Goal: Information Seeking & Learning: Understand process/instructions

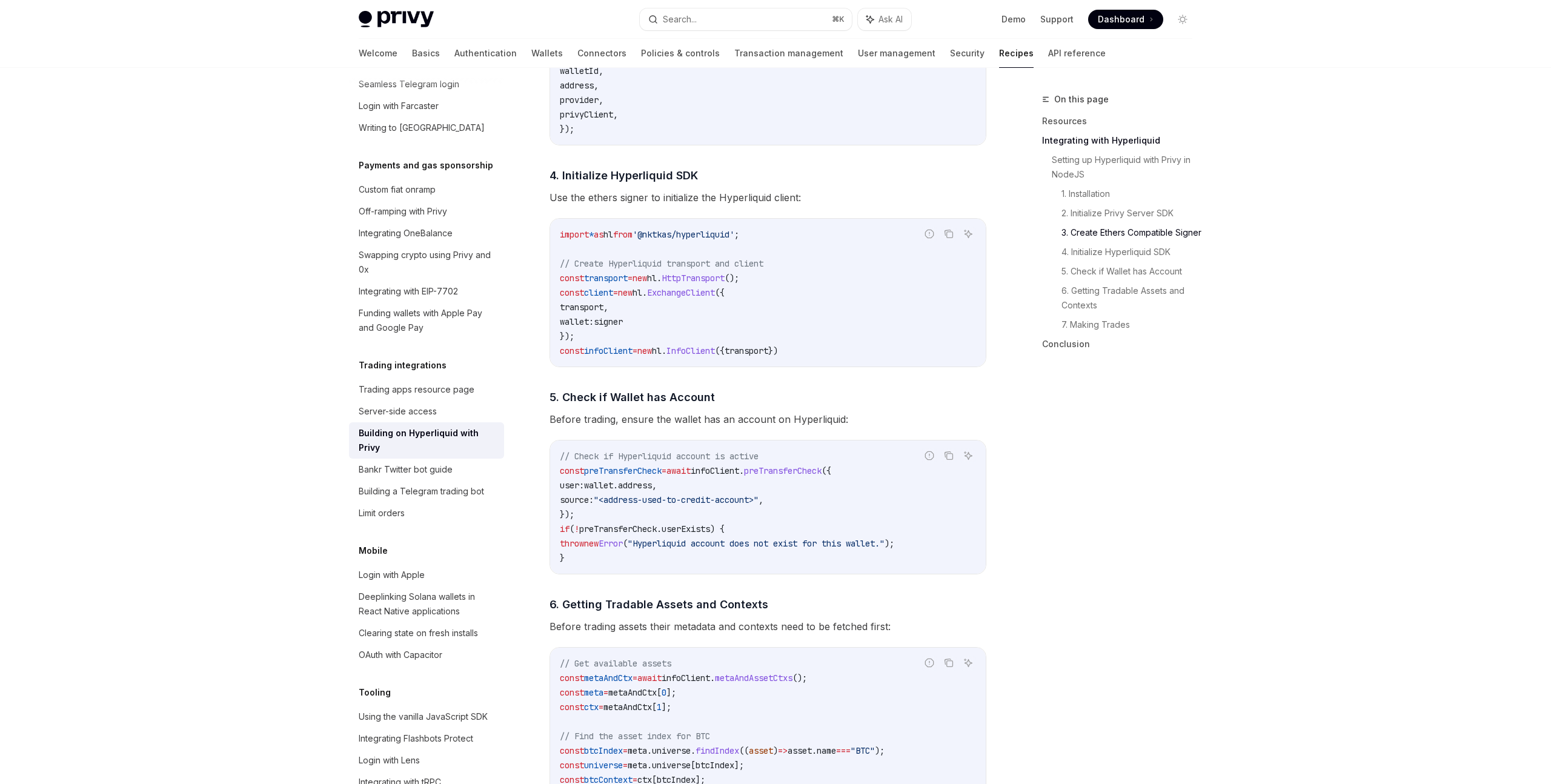
scroll to position [1179, 0]
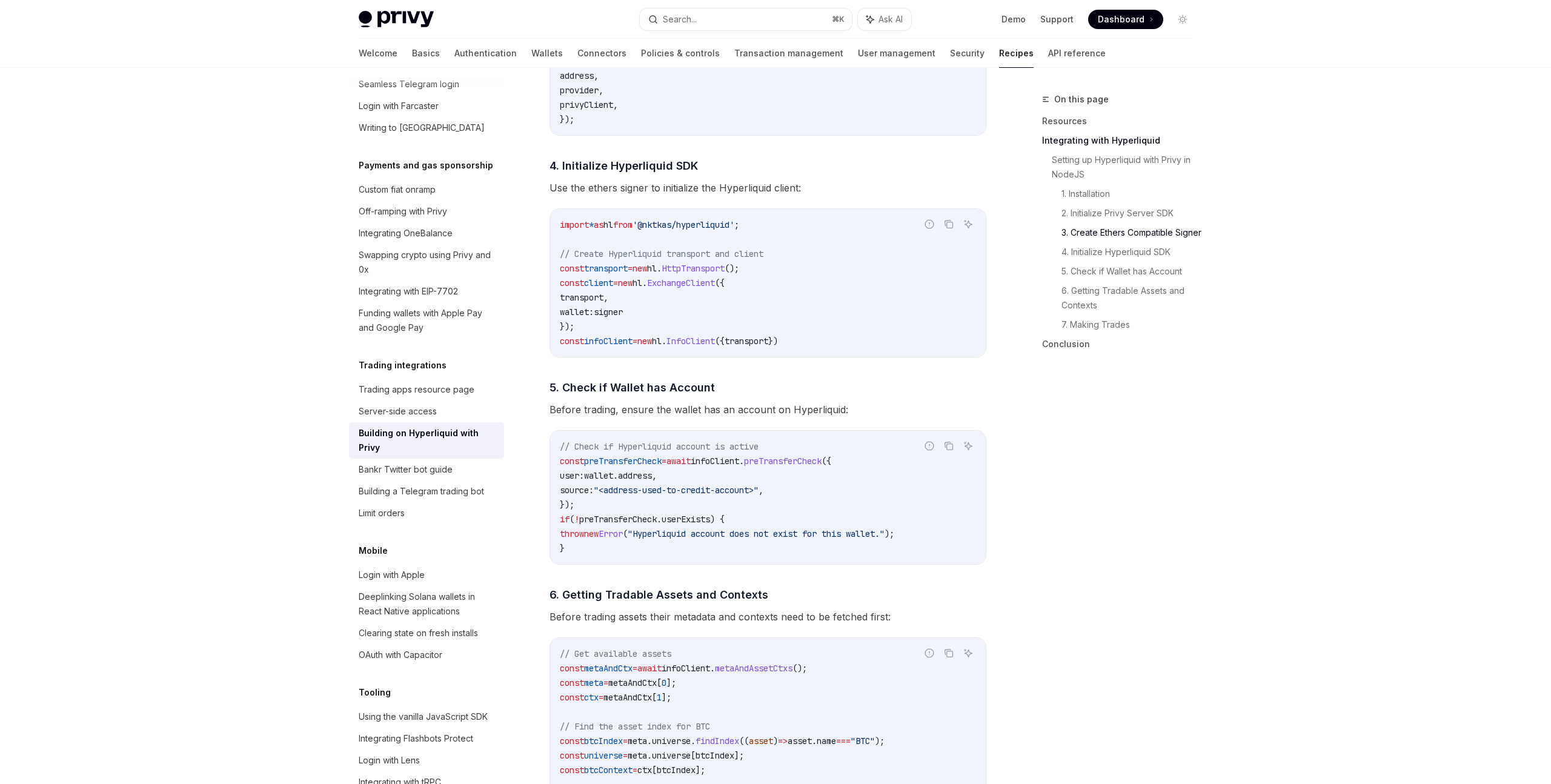
click at [705, 563] on div "// Check if Hyperliquid account is active const preTransferCheck = await infoCl…" at bounding box center [768, 497] width 436 height 133
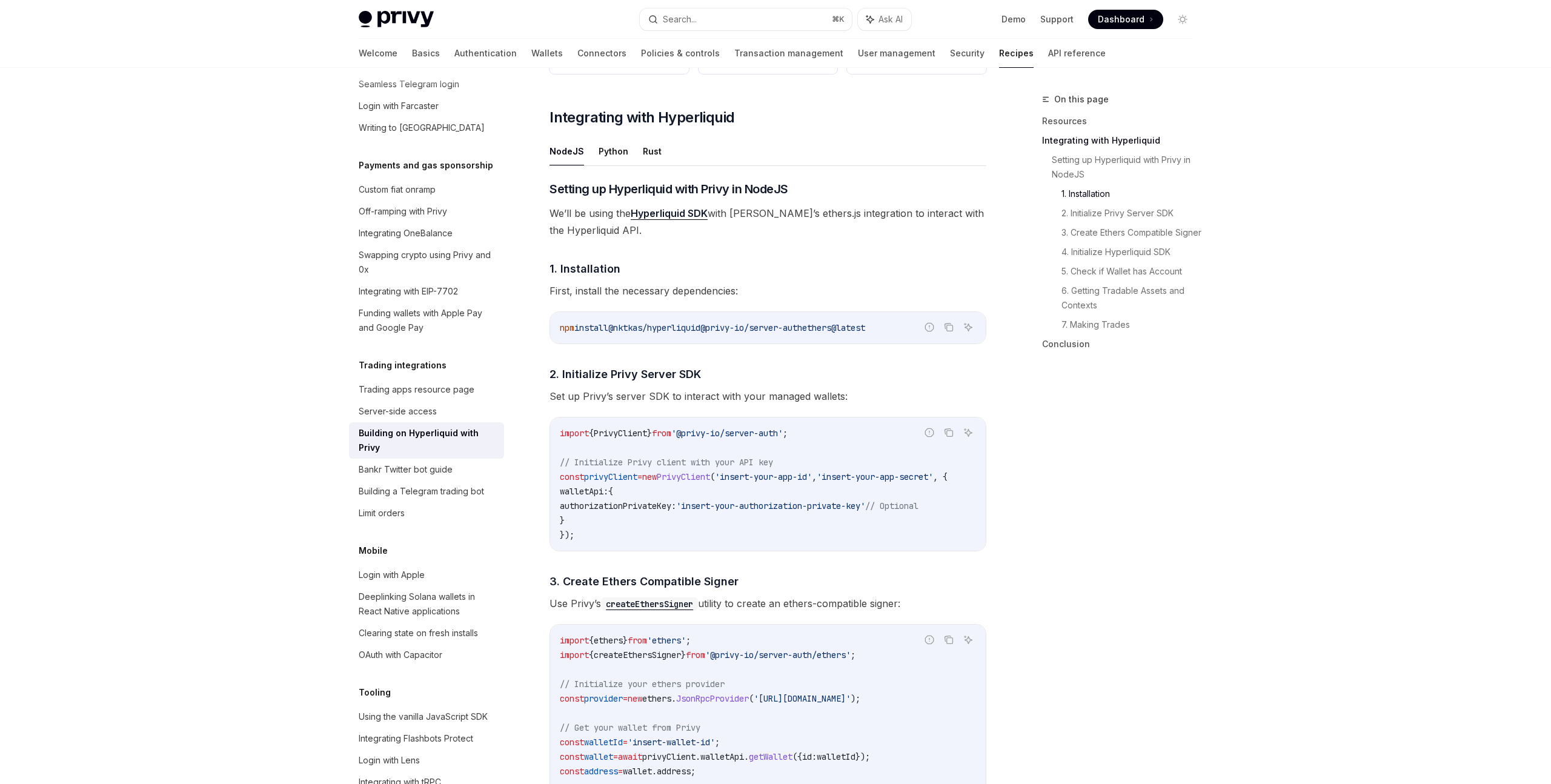
scroll to position [0, 0]
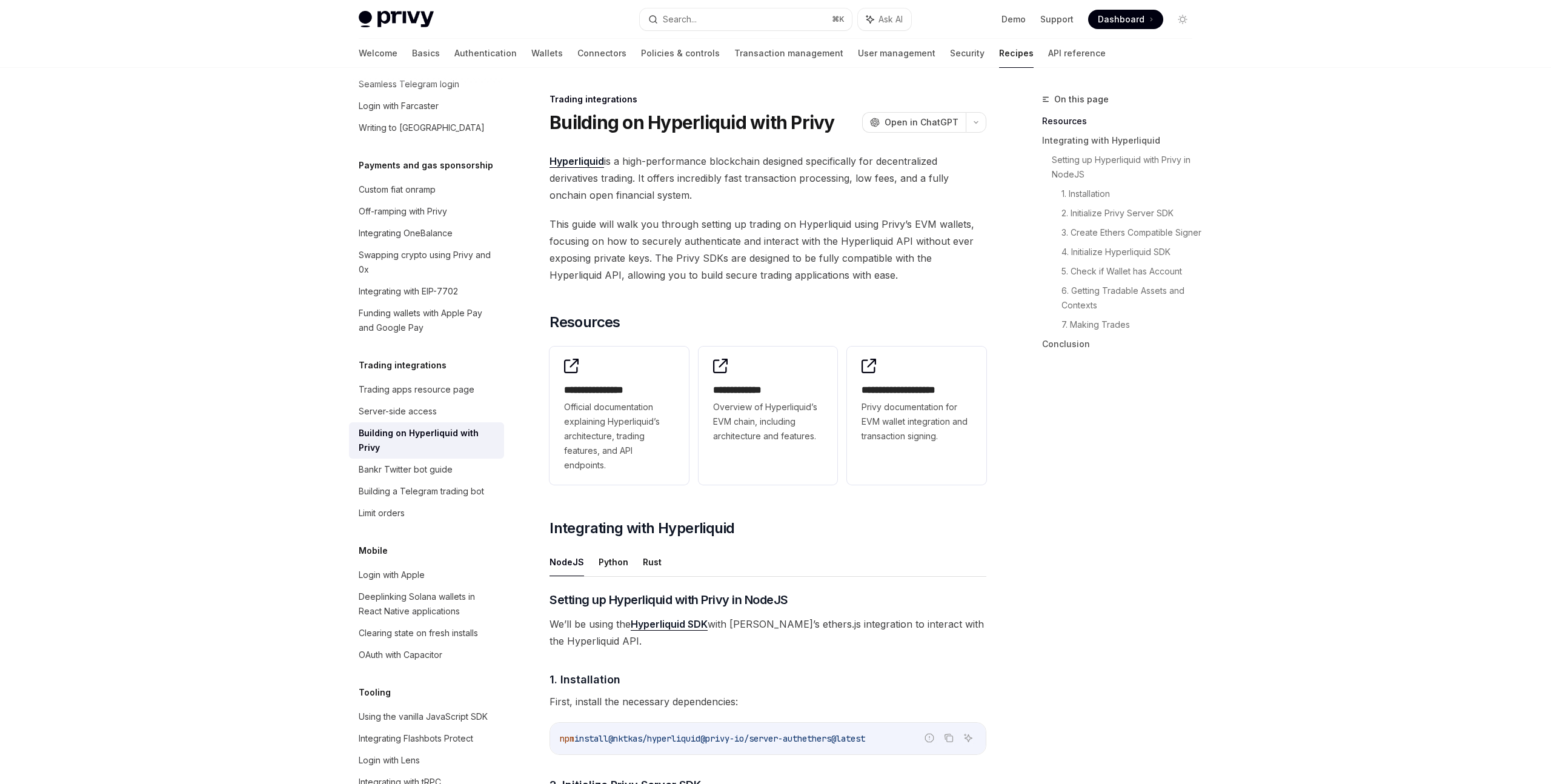
click at [1135, 480] on div "On this page Resources Integrating with Hyperliquid Setting up Hyperliquid with…" at bounding box center [1110, 438] width 184 height 692
click at [897, 402] on span "Privy documentation for EVM wallet integration and transaction signing." at bounding box center [917, 421] width 111 height 44
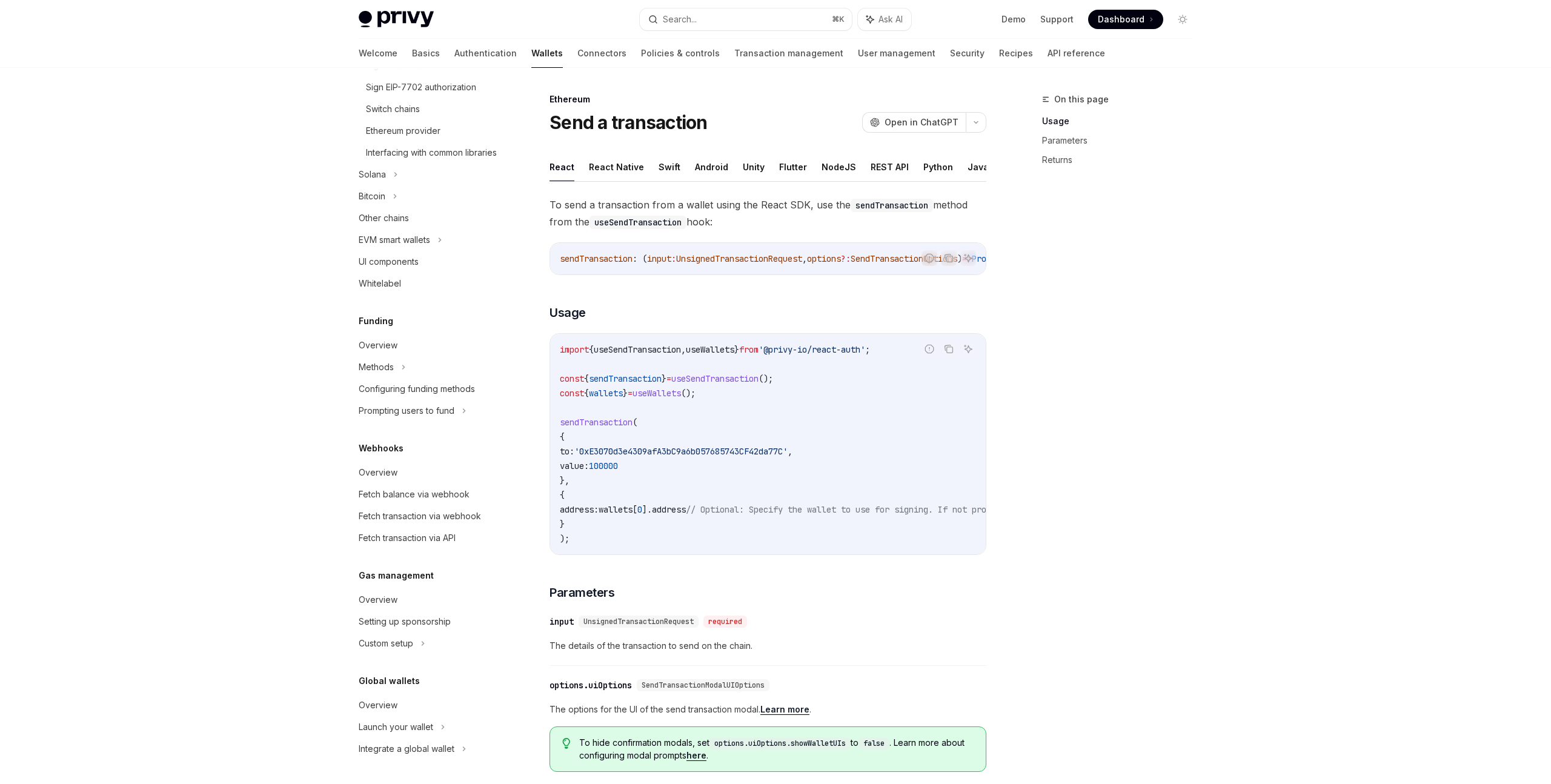
scroll to position [5, 0]
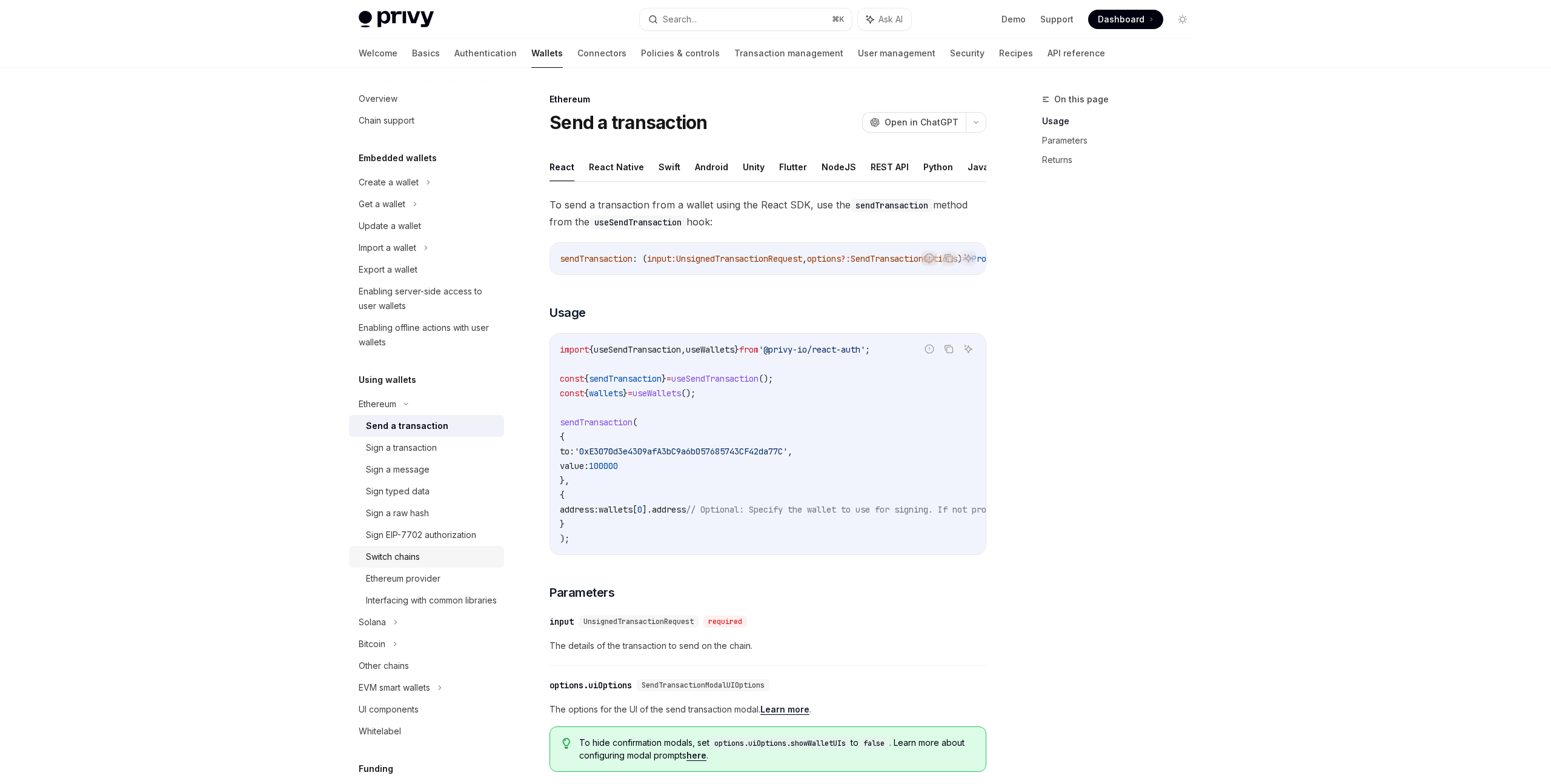
click at [416, 561] on div "Switch chains" at bounding box center [393, 556] width 54 height 15
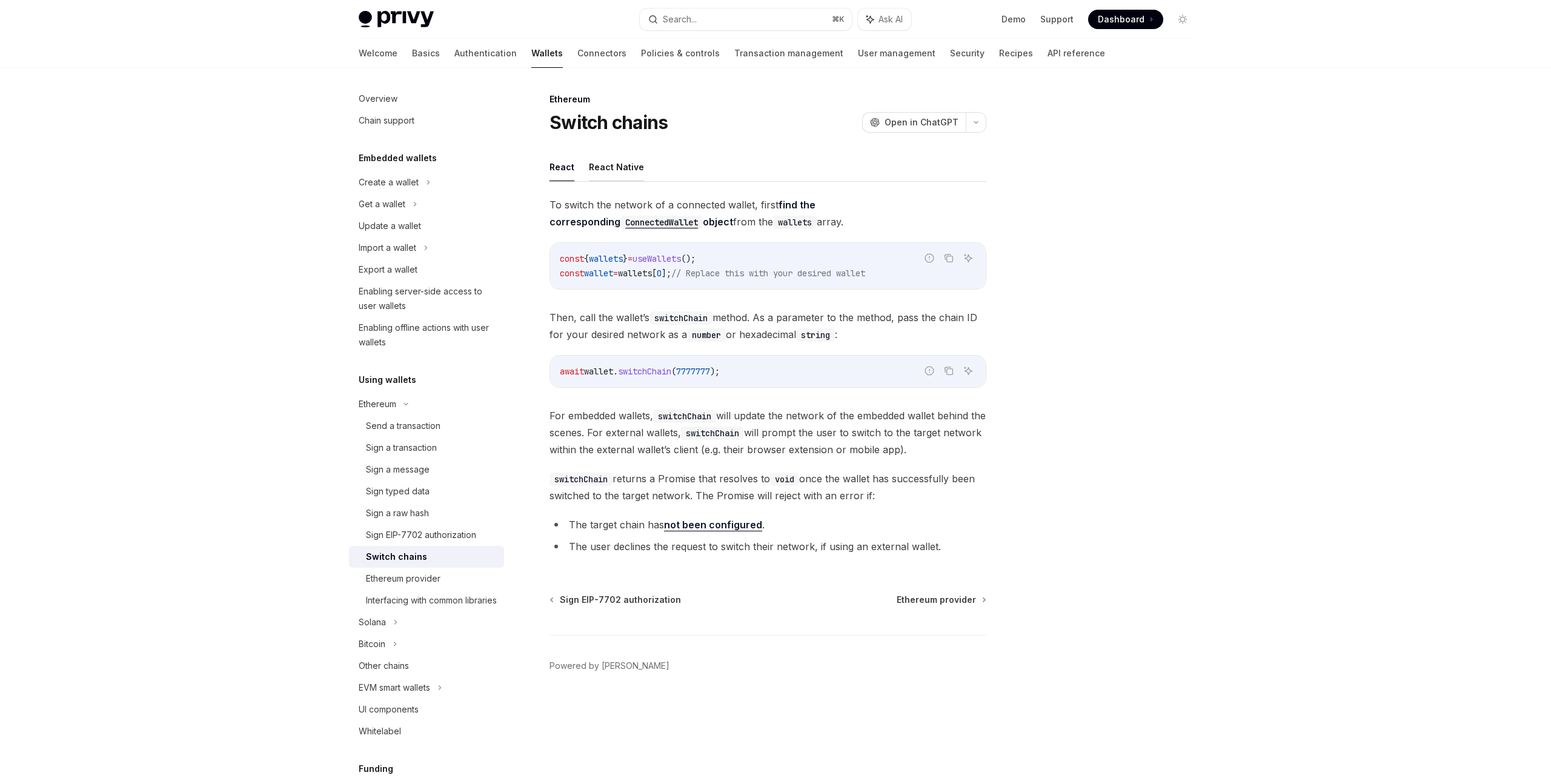
click at [612, 171] on button "React Native" at bounding box center [617, 166] width 55 height 28
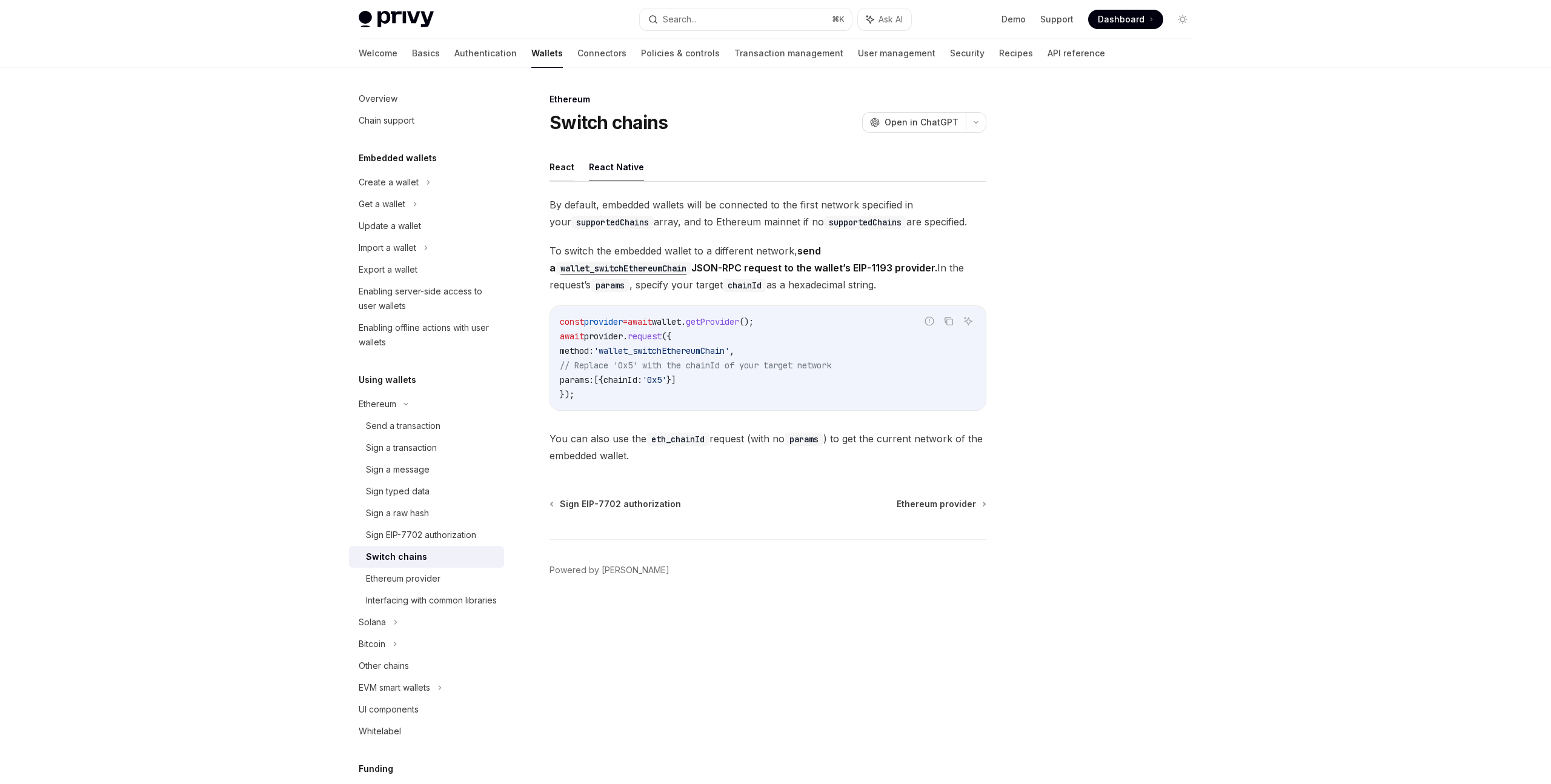
click at [553, 166] on button "React" at bounding box center [562, 166] width 25 height 28
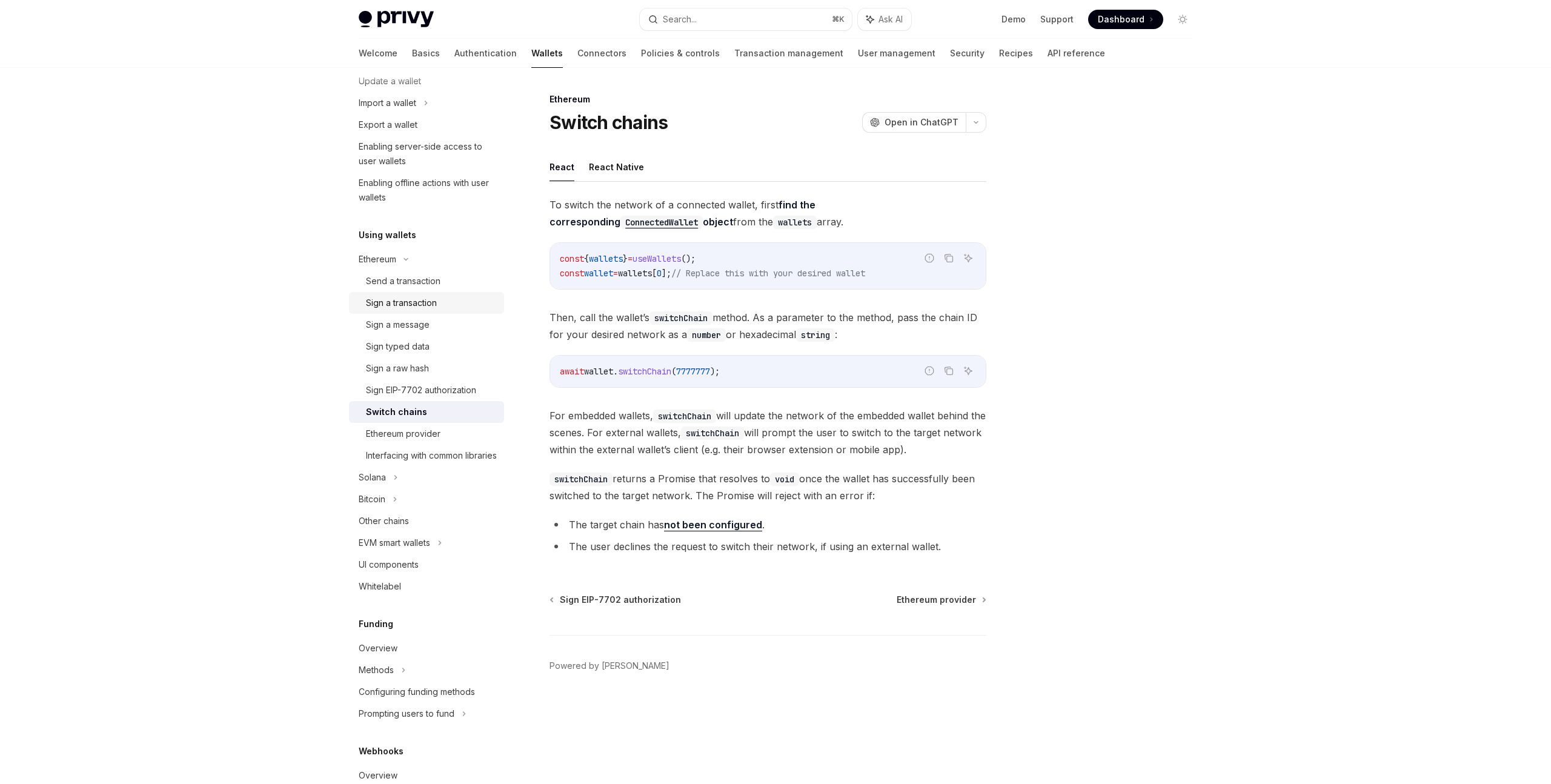
scroll to position [161, 0]
click at [388, 477] on div "Solana" at bounding box center [427, 466] width 155 height 21
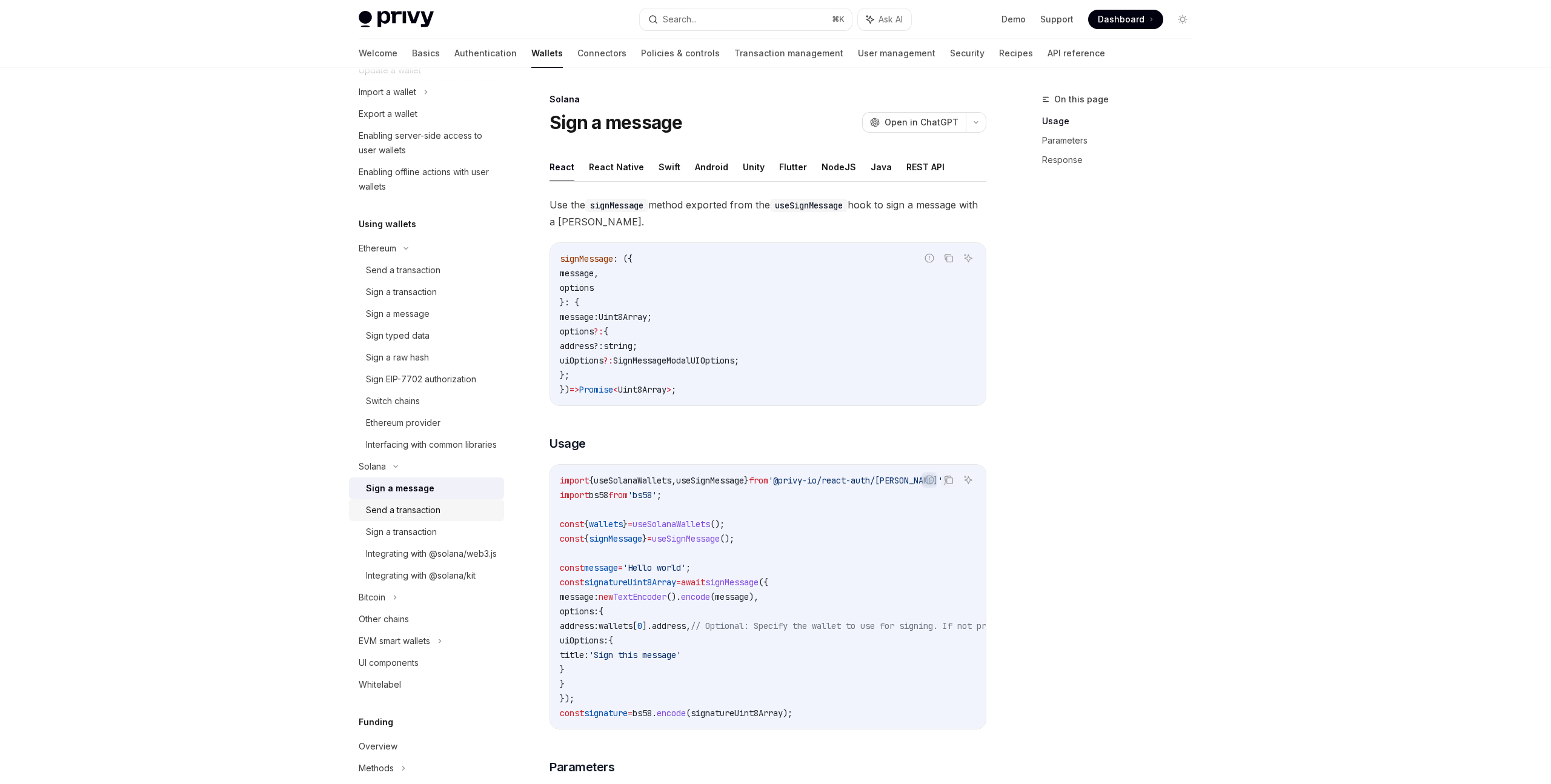
click at [431, 517] on div "Send a transaction" at bounding box center [403, 509] width 74 height 15
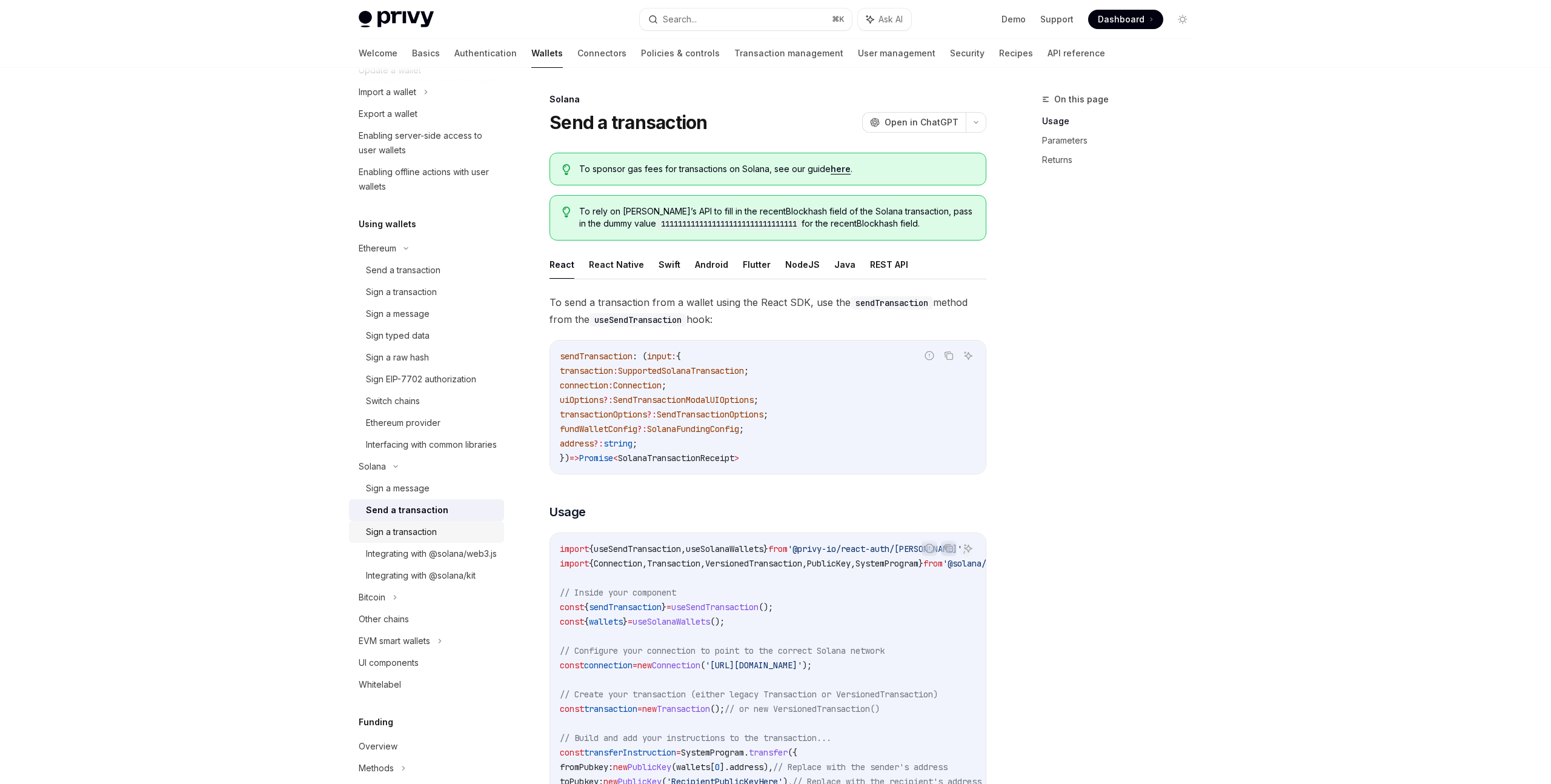
click at [428, 539] on div "Sign a transaction" at bounding box center [401, 532] width 71 height 15
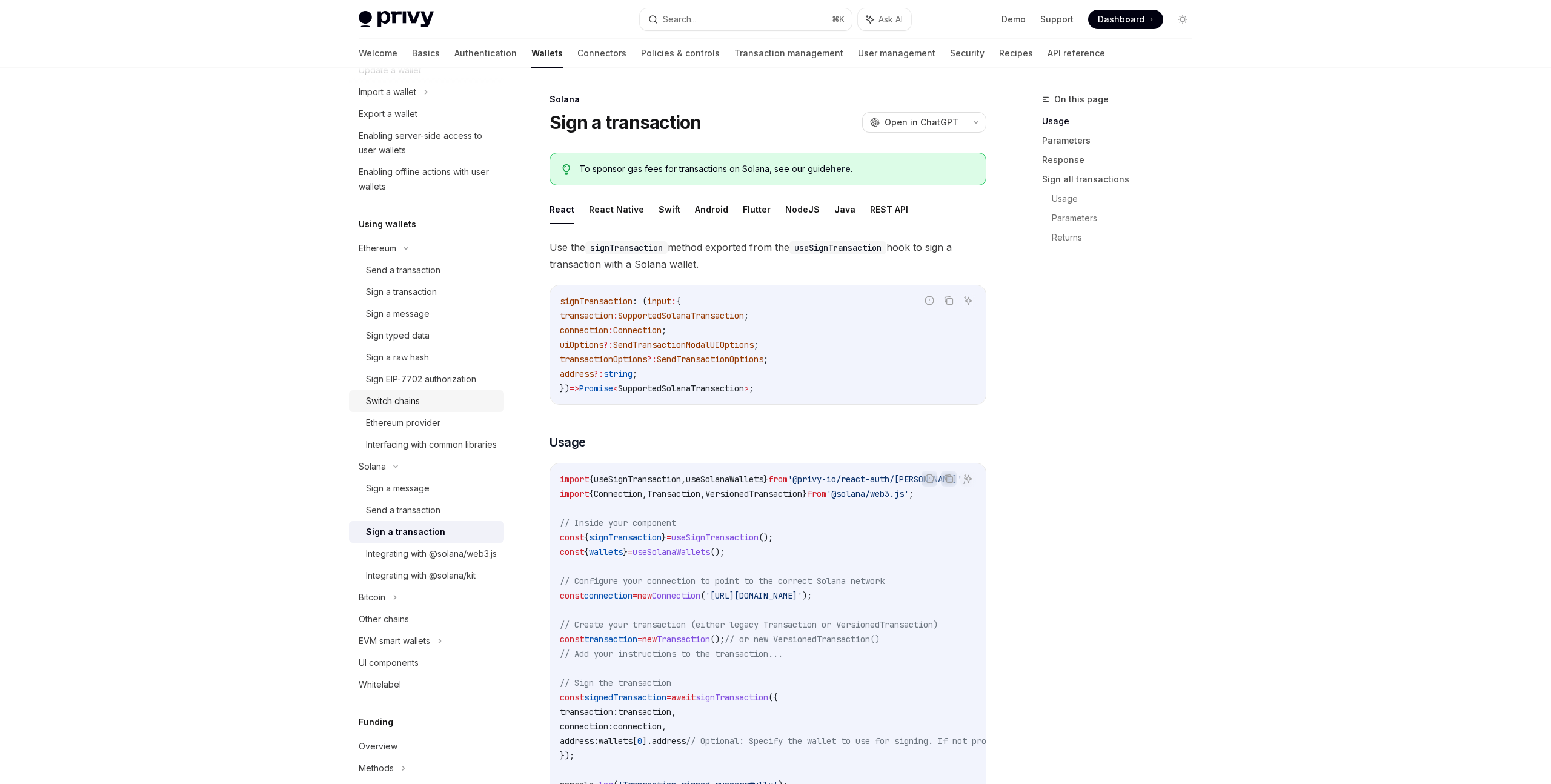
click at [401, 396] on div "Switch chains" at bounding box center [393, 400] width 54 height 15
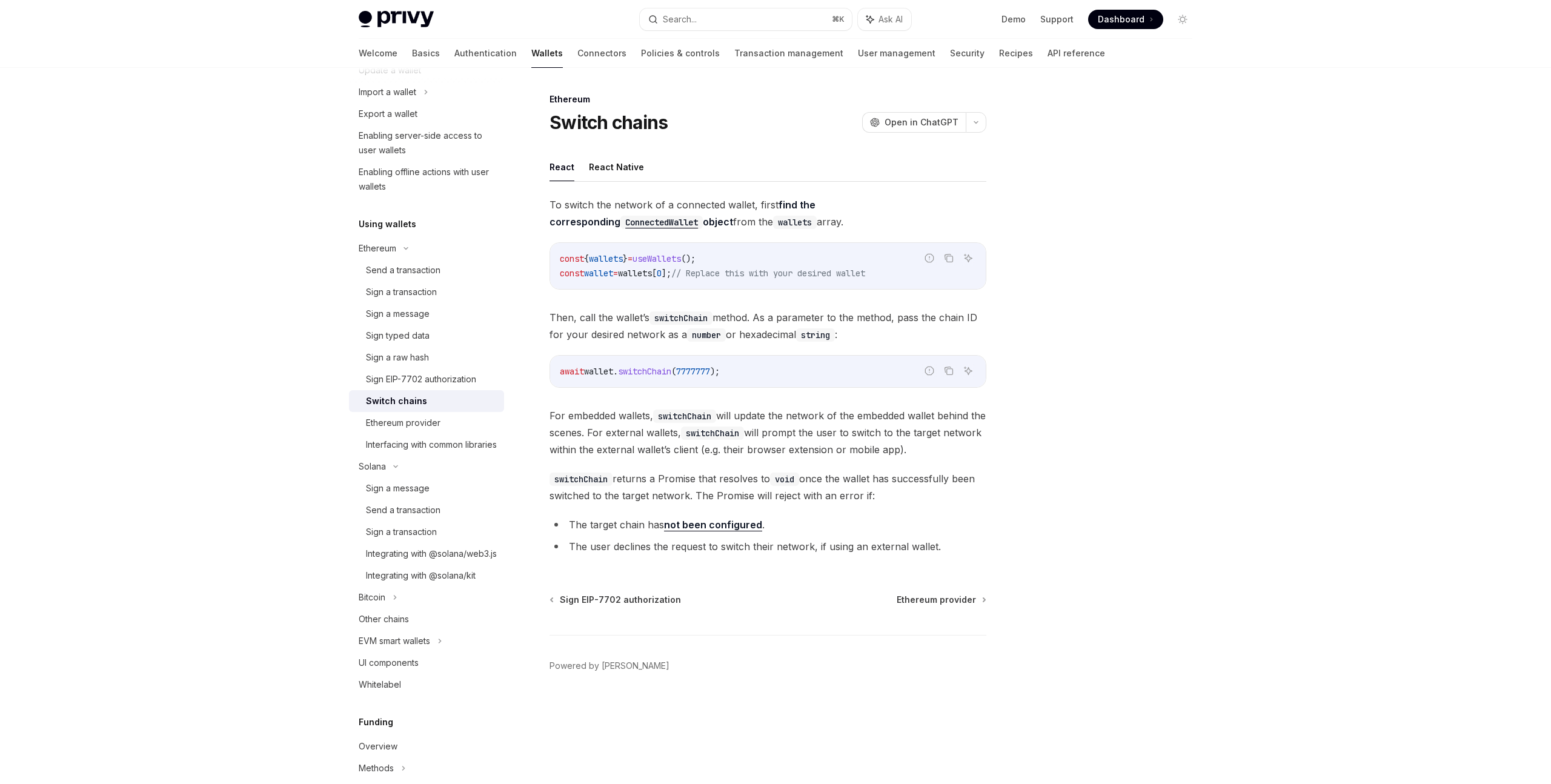
click at [712, 529] on link "not been configured" at bounding box center [713, 525] width 98 height 13
type textarea "*"
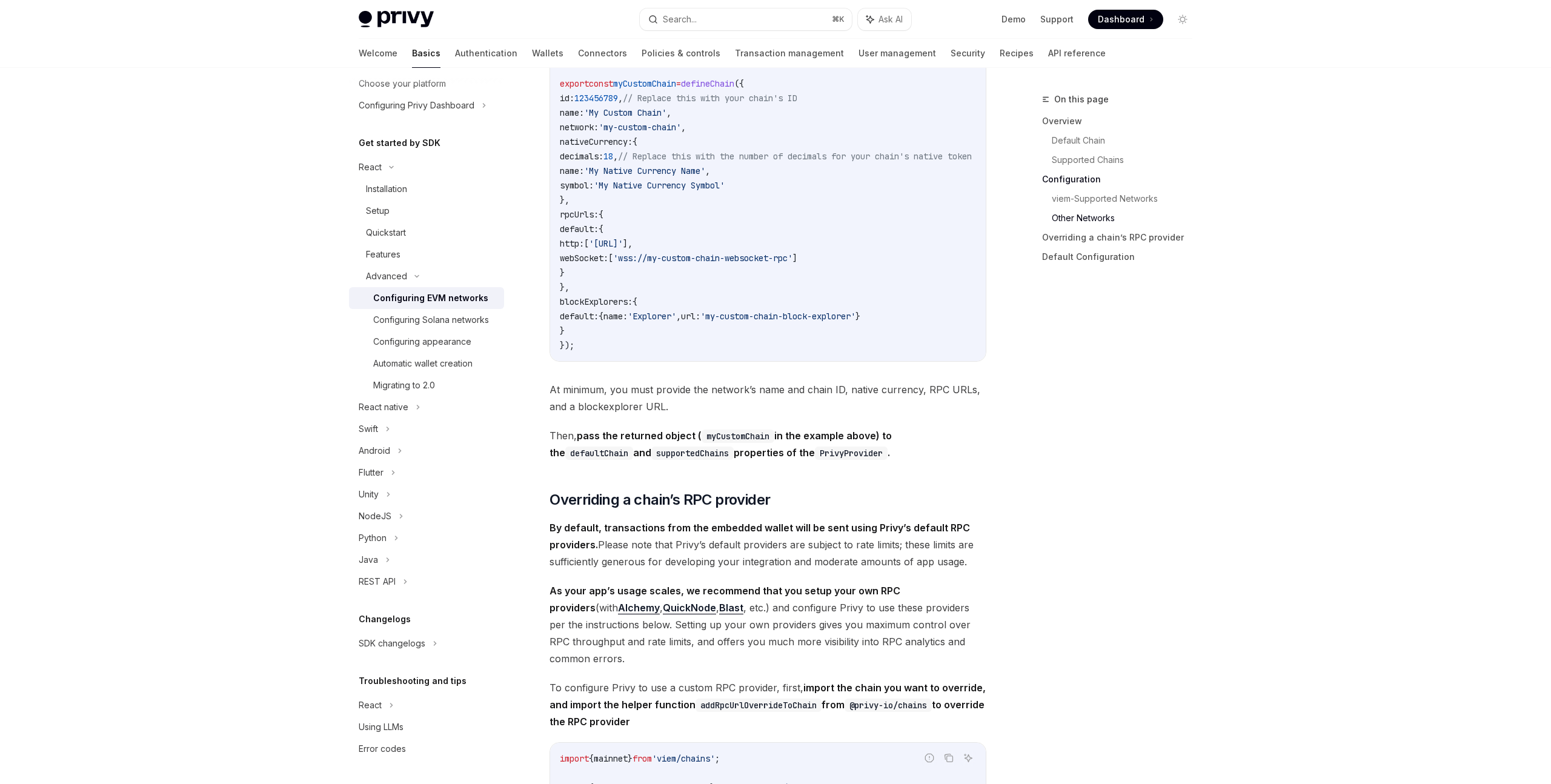
scroll to position [2182, 0]
